Goal: Find specific page/section: Find specific page/section

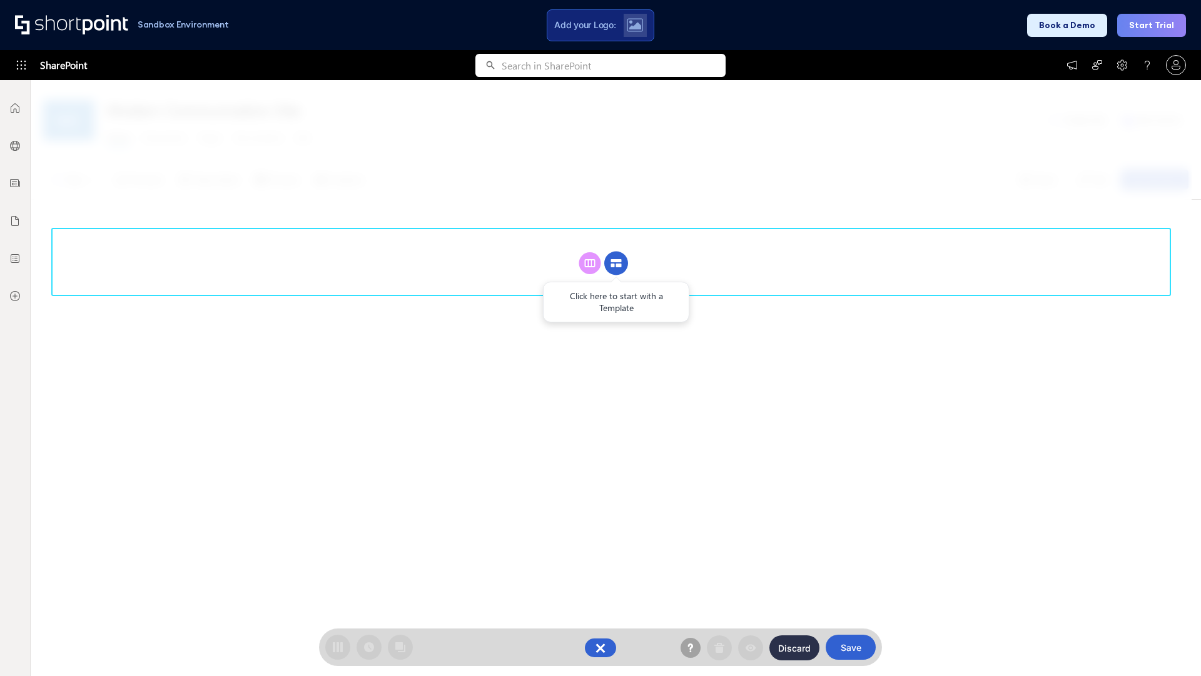
click at [616, 263] on circle at bounding box center [616, 263] width 24 height 24
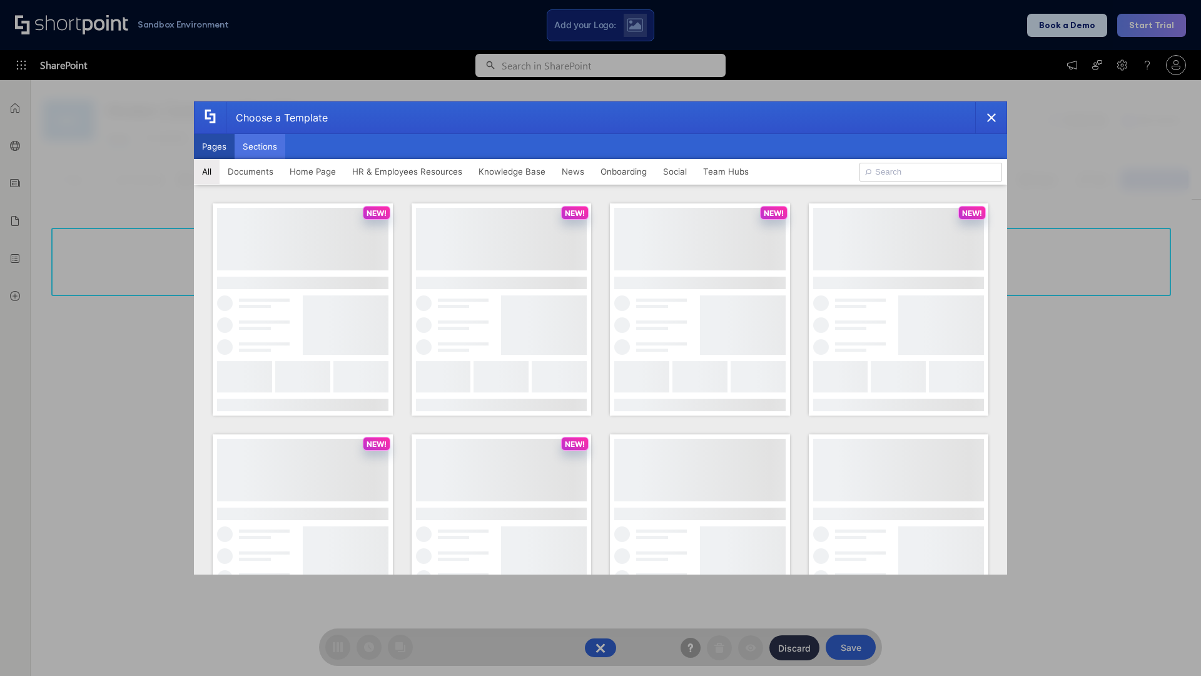
click at [260, 146] on button "Sections" at bounding box center [260, 146] width 51 height 25
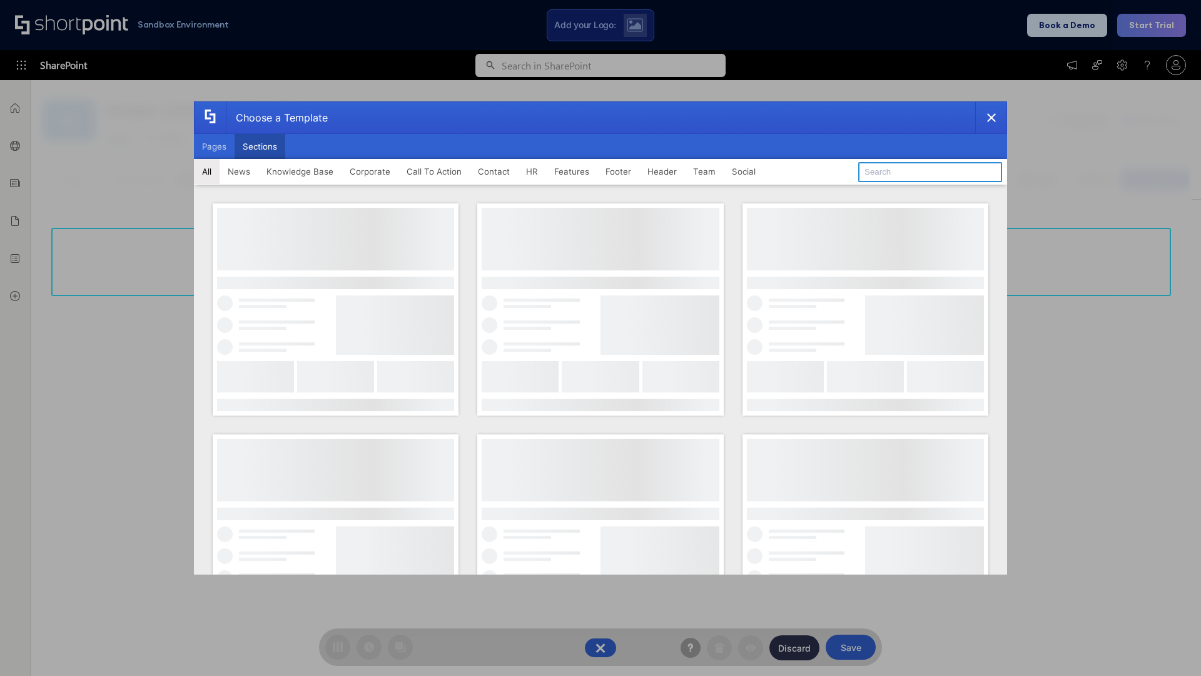
type input "News Kit 1"
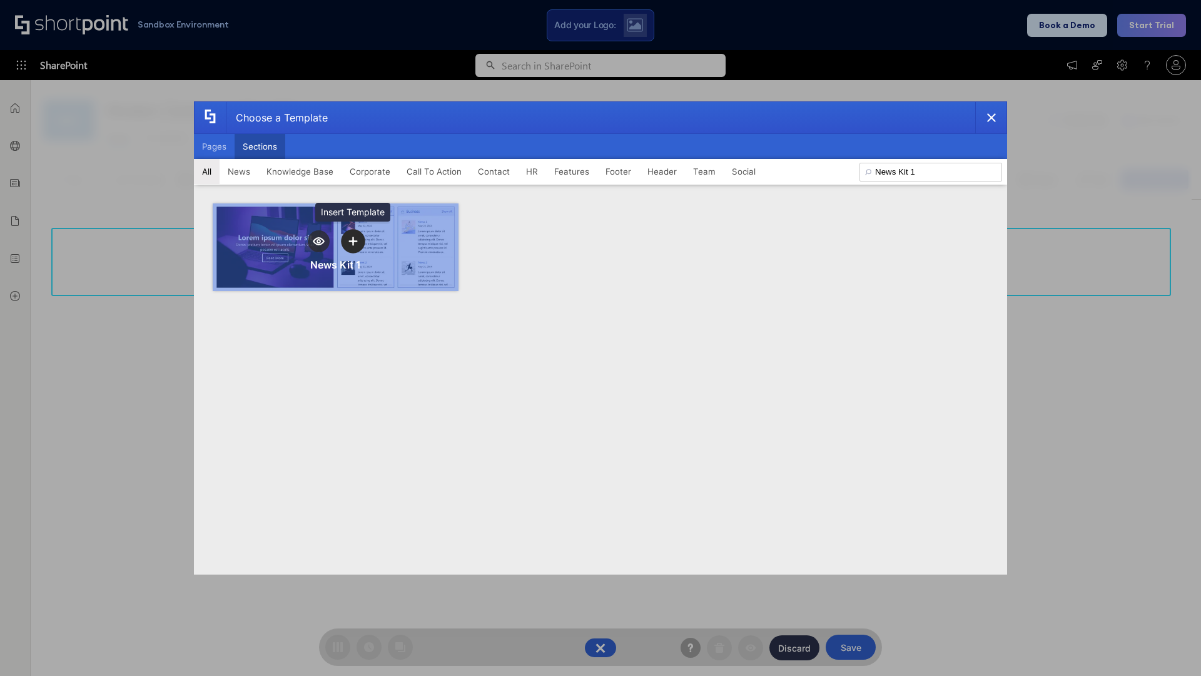
click at [353, 241] on icon "template selector" at bounding box center [352, 240] width 9 height 9
